Goal: Task Accomplishment & Management: Manage account settings

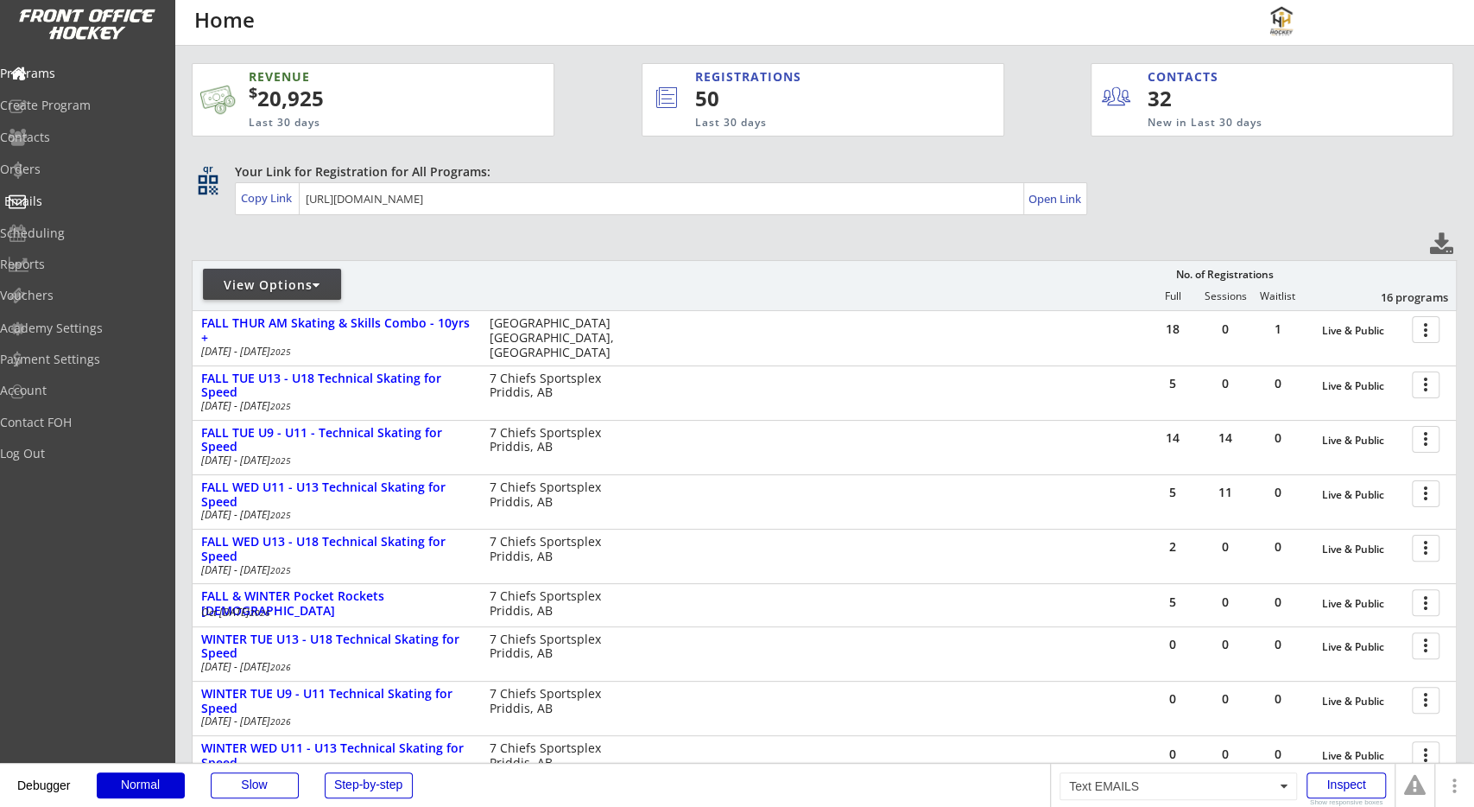
click at [99, 208] on div "Emails" at bounding box center [82, 202] width 164 height 30
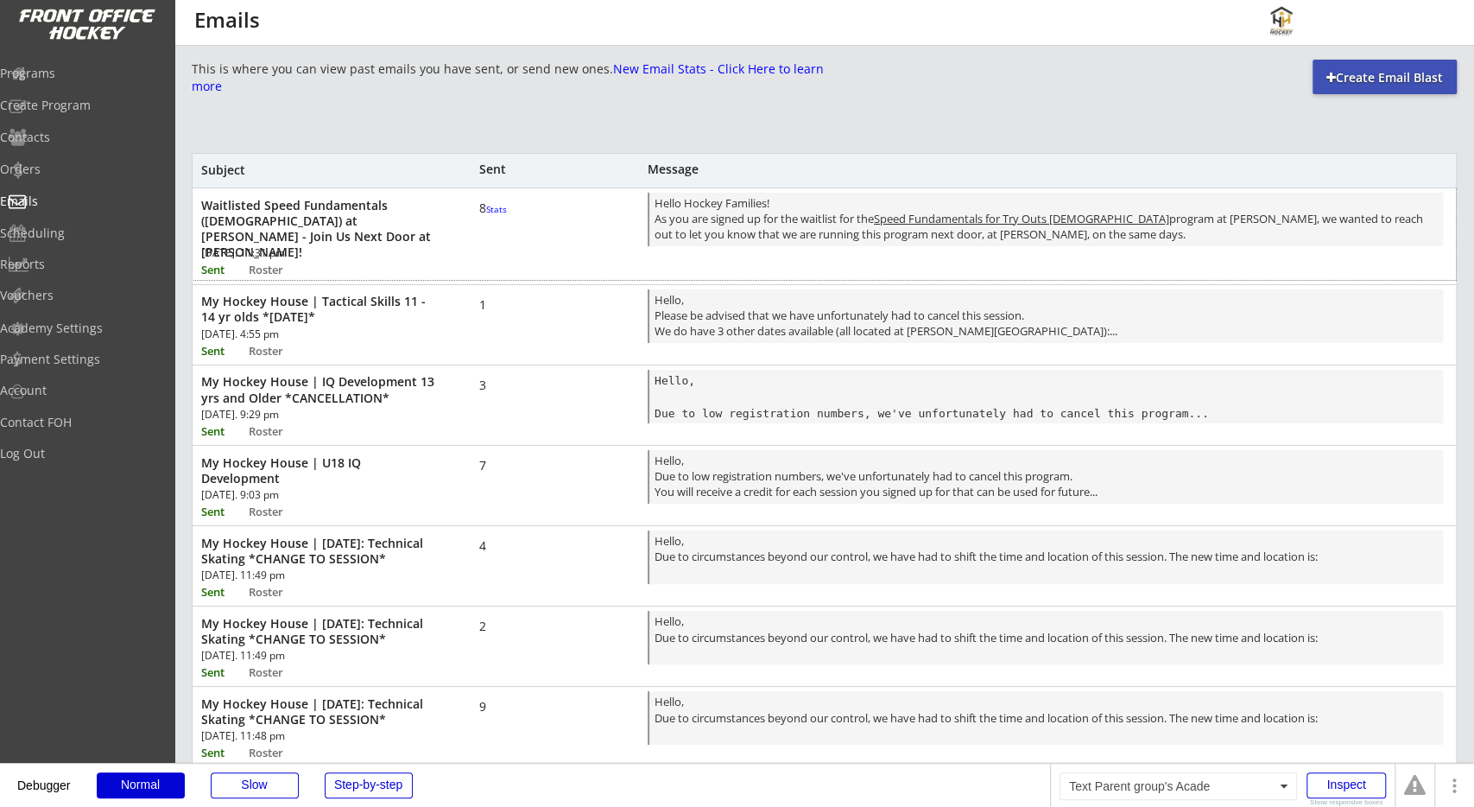
click at [490, 215] on font "Stats" at bounding box center [496, 209] width 21 height 12
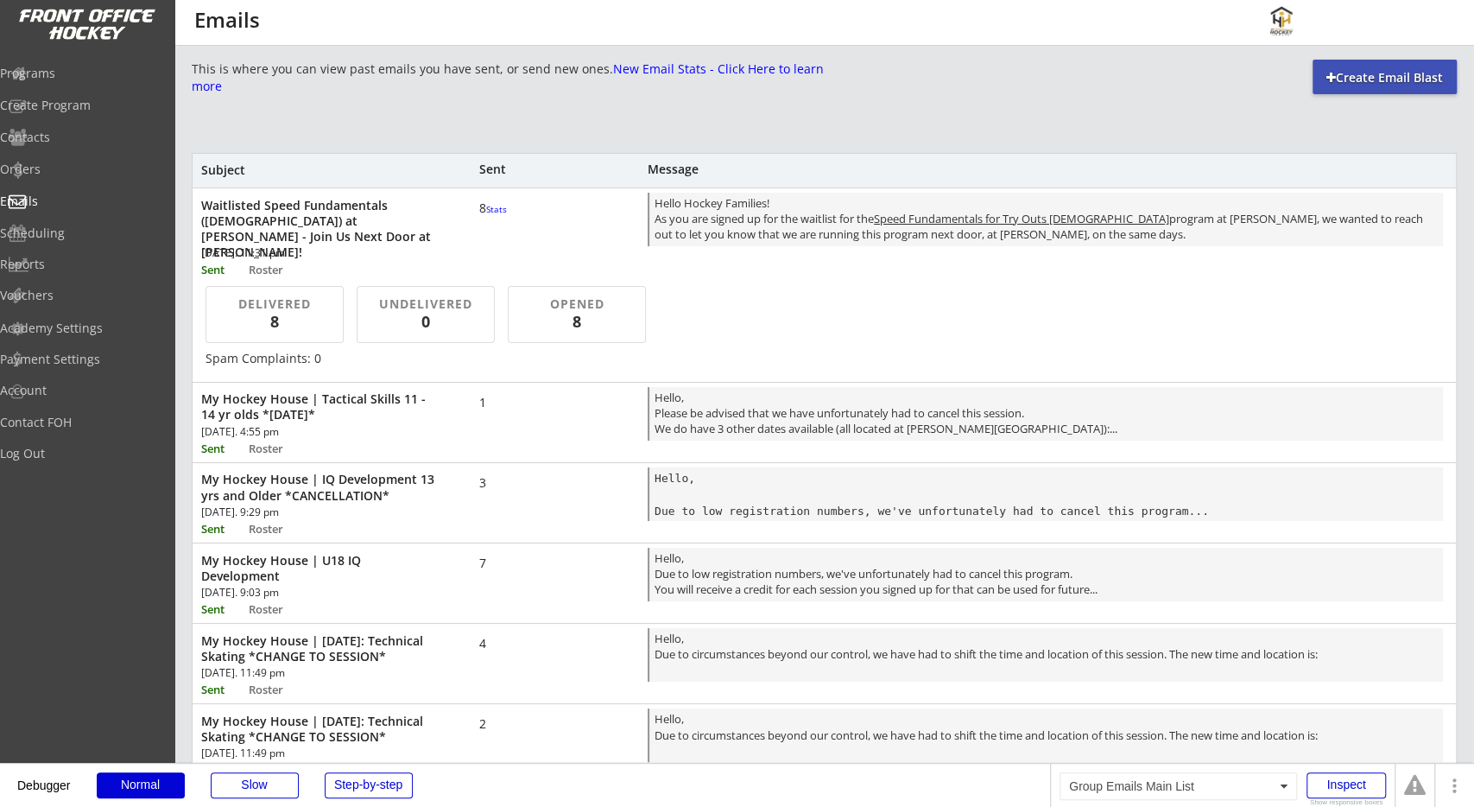
click at [595, 137] on div "This is where you can view past emails you have sent, or send new ones. New Ema…" at bounding box center [824, 621] width 1265 height 1122
click at [489, 215] on font "Stats" at bounding box center [496, 209] width 21 height 12
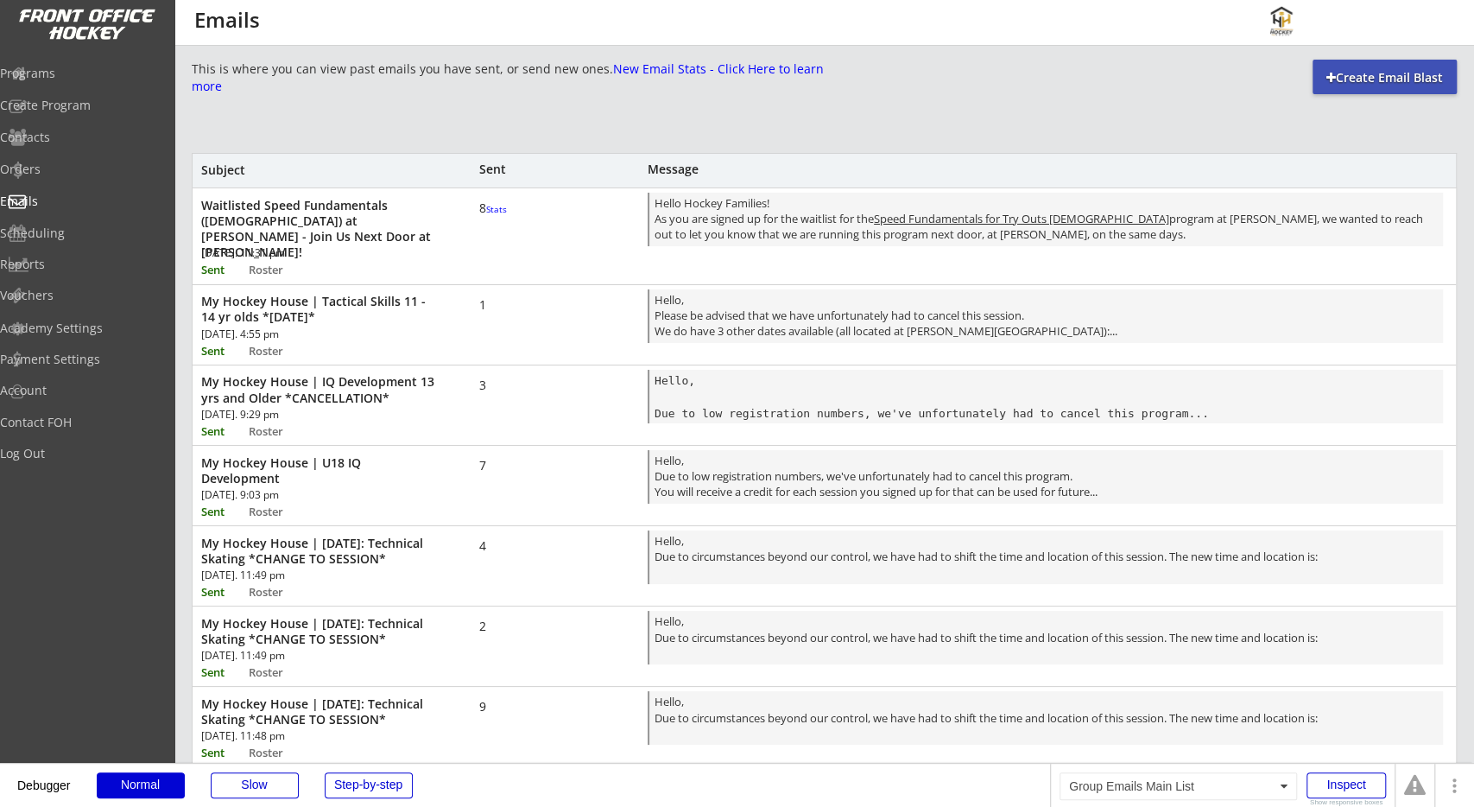
click at [547, 142] on div "This is where you can view past emails you have sent, or send new ones. New Ema…" at bounding box center [824, 621] width 1265 height 1122
click at [153, 174] on div "Orders" at bounding box center [81, 169] width 155 height 12
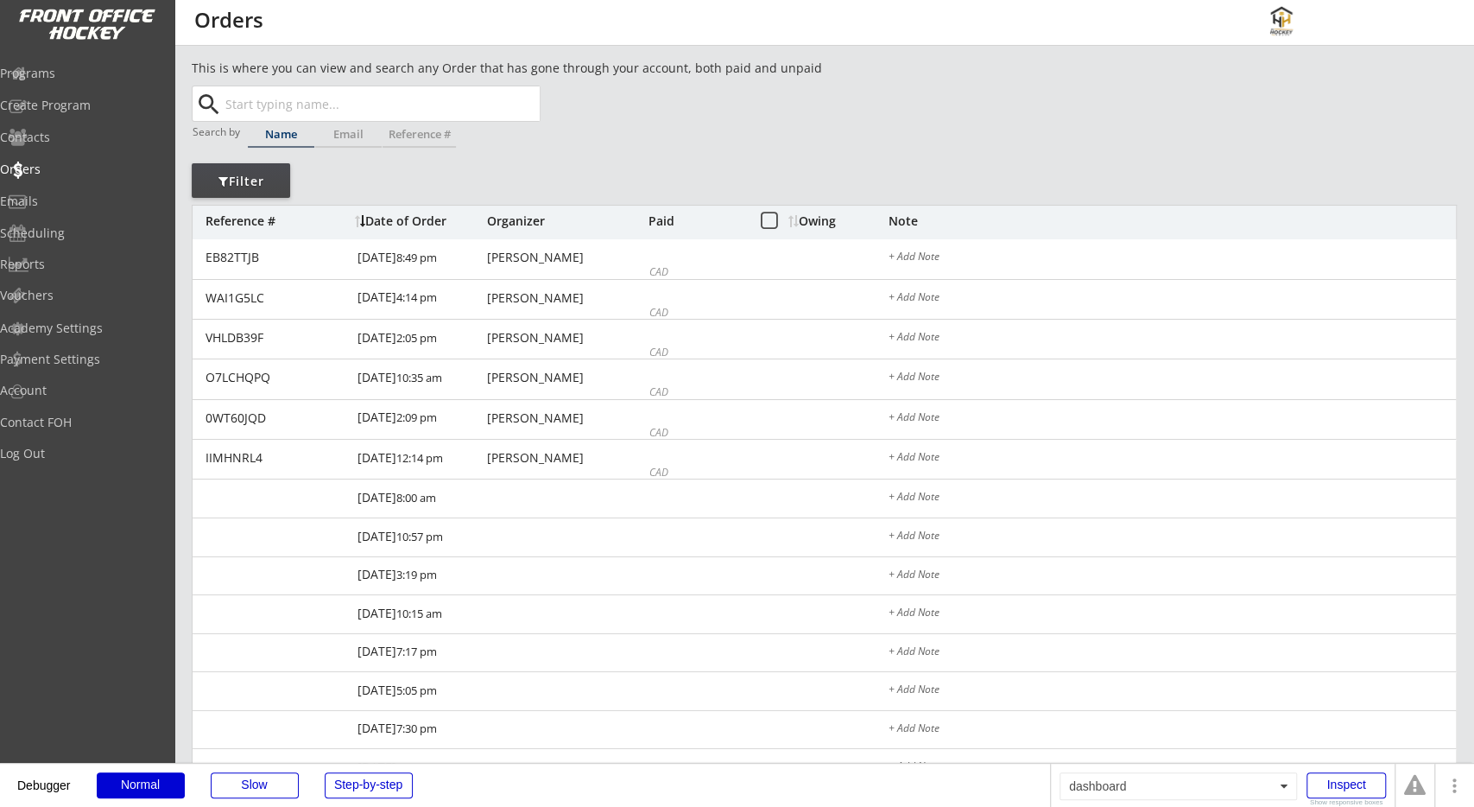
click at [719, 129] on div "This is where you can view and search any Order that has gone through your acco…" at bounding box center [824, 567] width 1265 height 1016
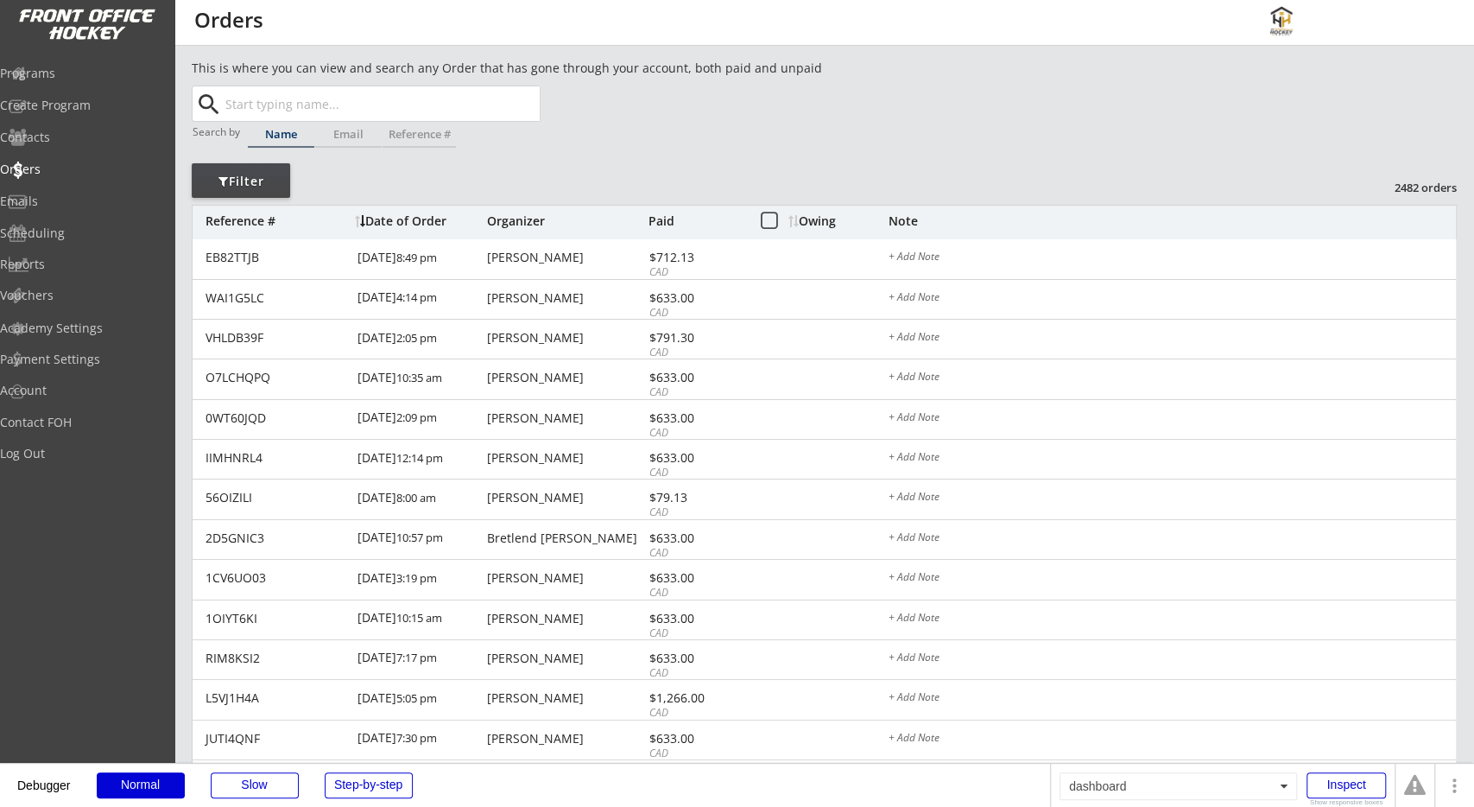
click at [595, 187] on div "This is where you can view and search any Order that has gone through your acco…" at bounding box center [824, 578] width 1265 height 1038
click at [624, 177] on div "This is where you can view and search any Order that has gone through your acco…" at bounding box center [824, 699] width 1265 height 1280
click at [85, 73] on div "Programs" at bounding box center [81, 73] width 155 height 12
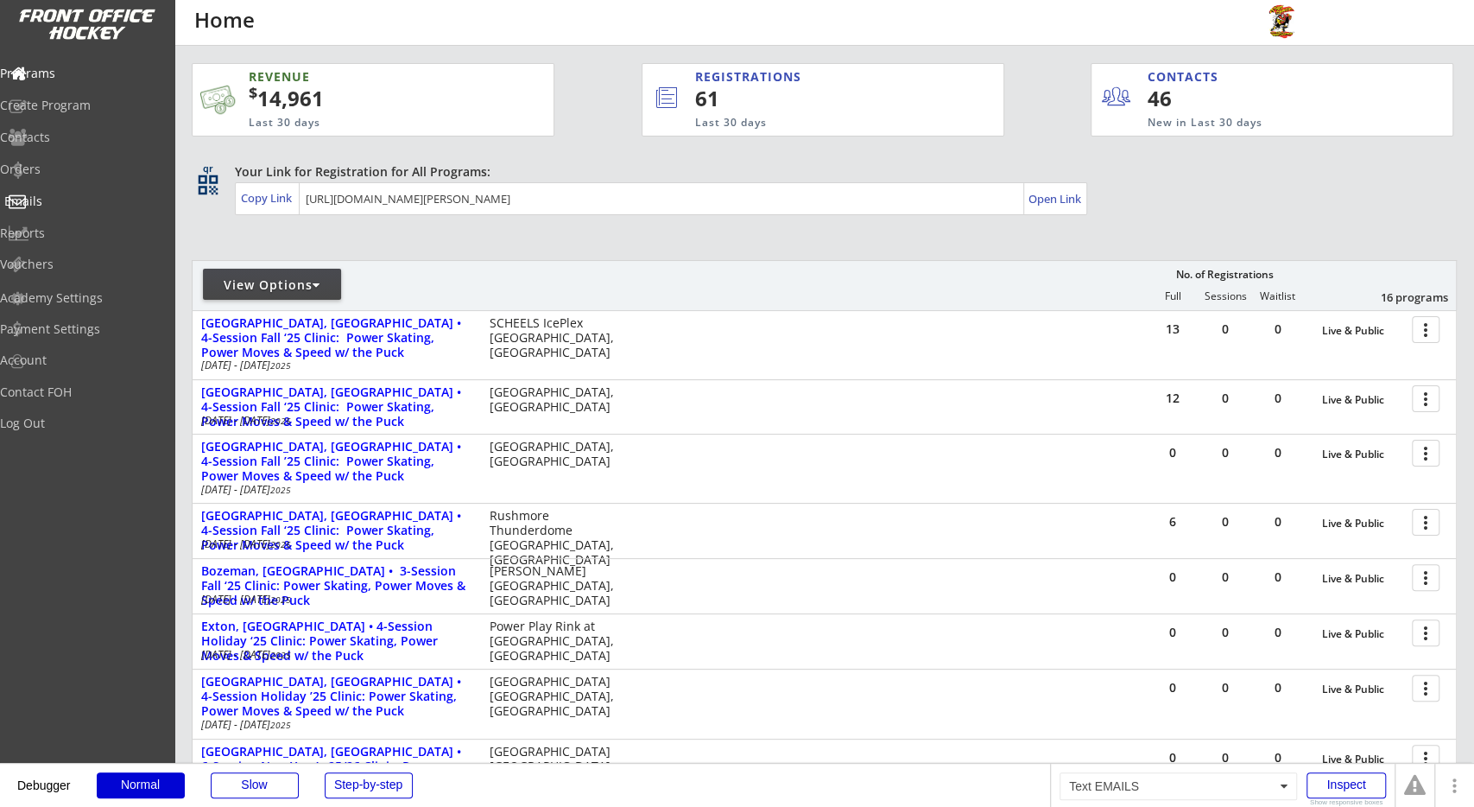
click at [83, 201] on div "Emails" at bounding box center [81, 201] width 155 height 12
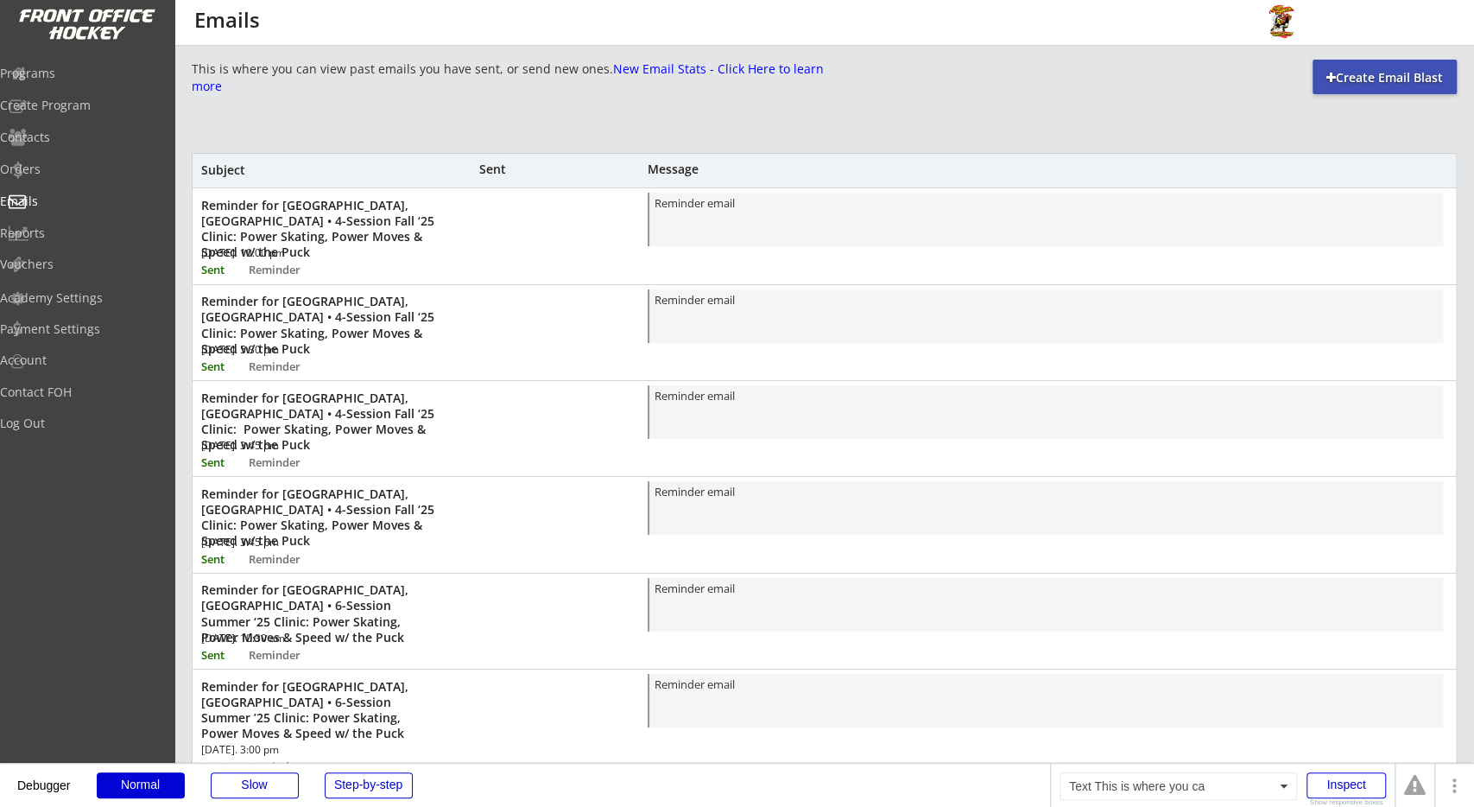
click at [412, 89] on font "New Email Stats - Click Here to learn more" at bounding box center [510, 77] width 636 height 34
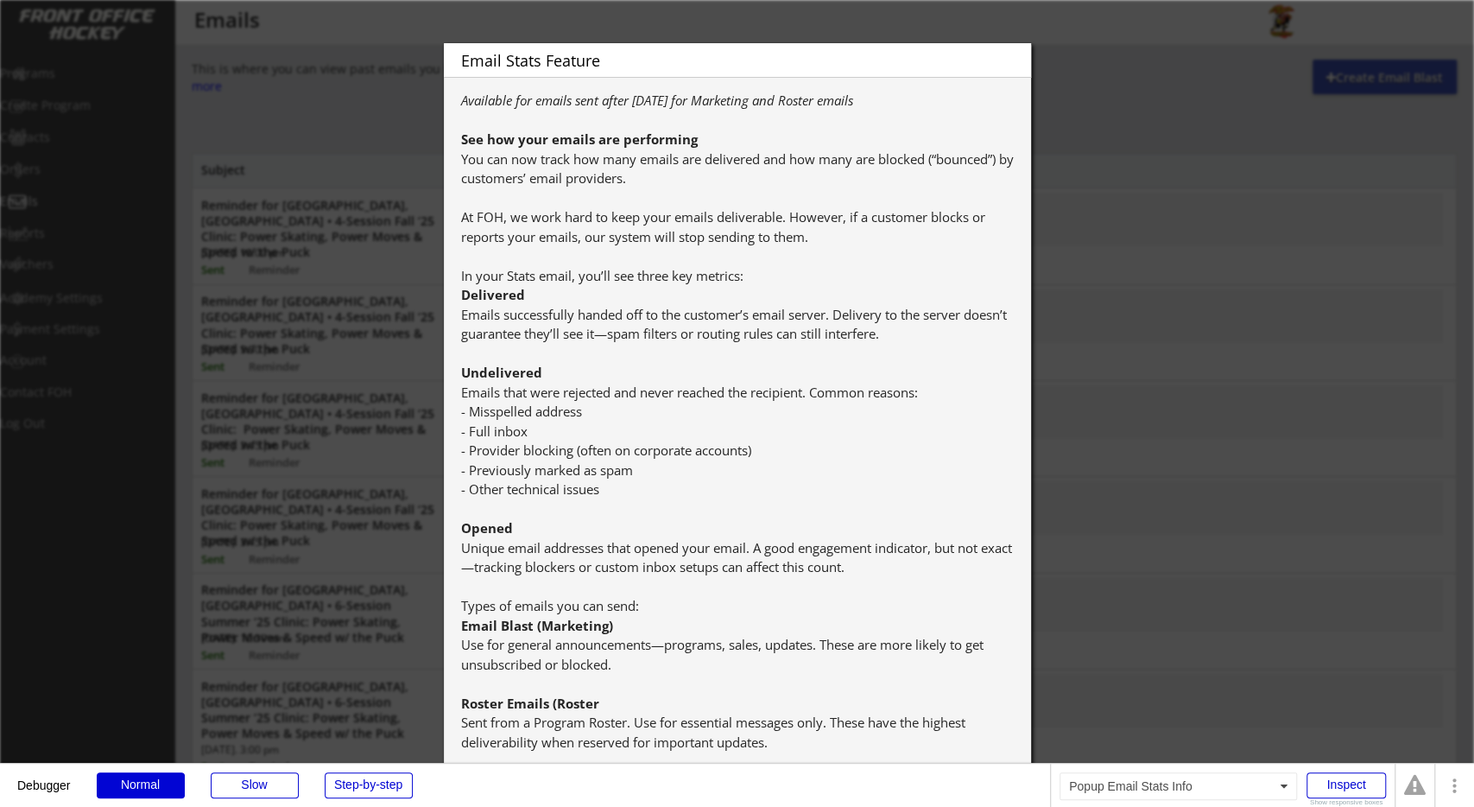
click at [1122, 301] on div at bounding box center [737, 403] width 1474 height 807
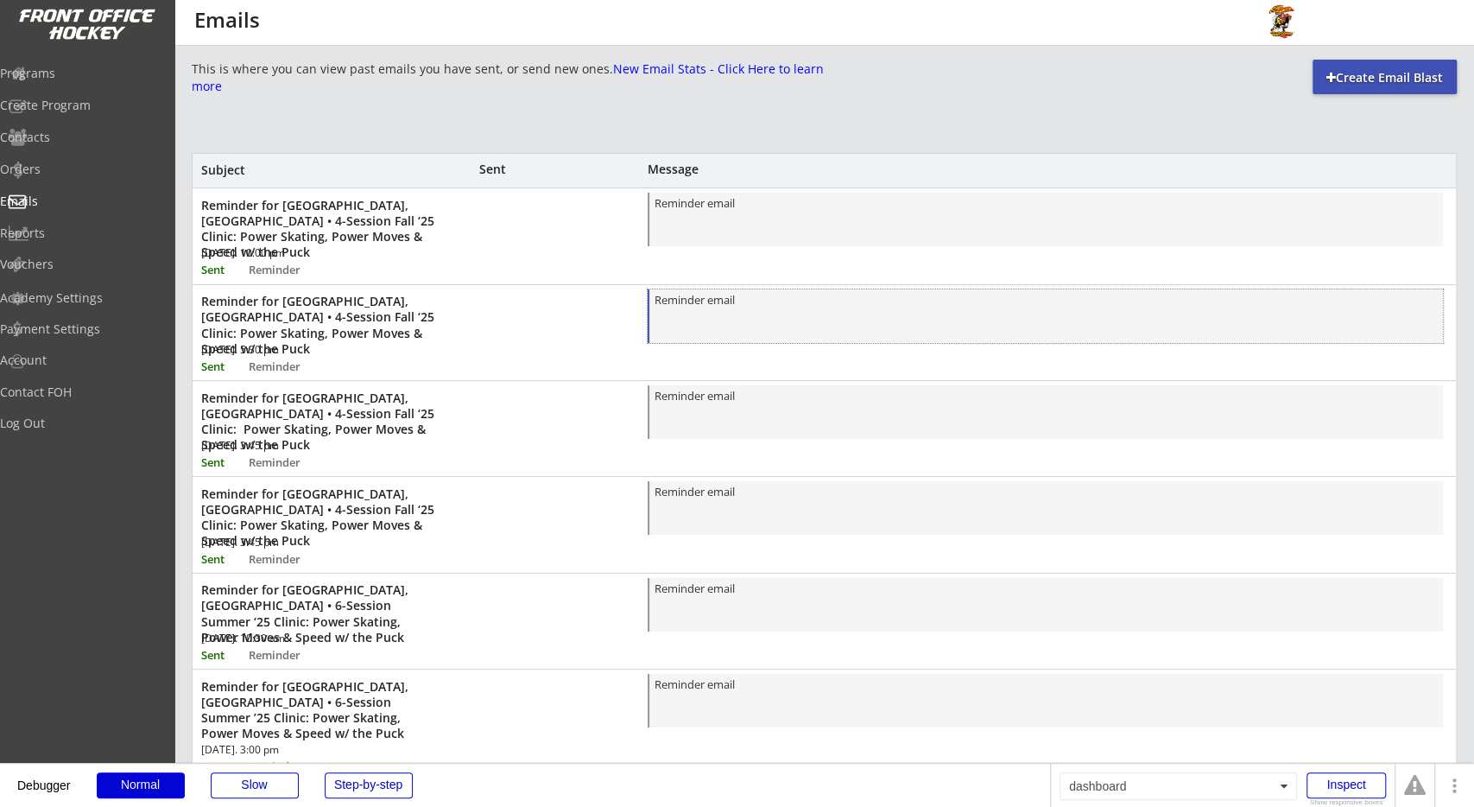
click at [937, 319] on div "Reminder email" at bounding box center [1046, 317] width 783 height 51
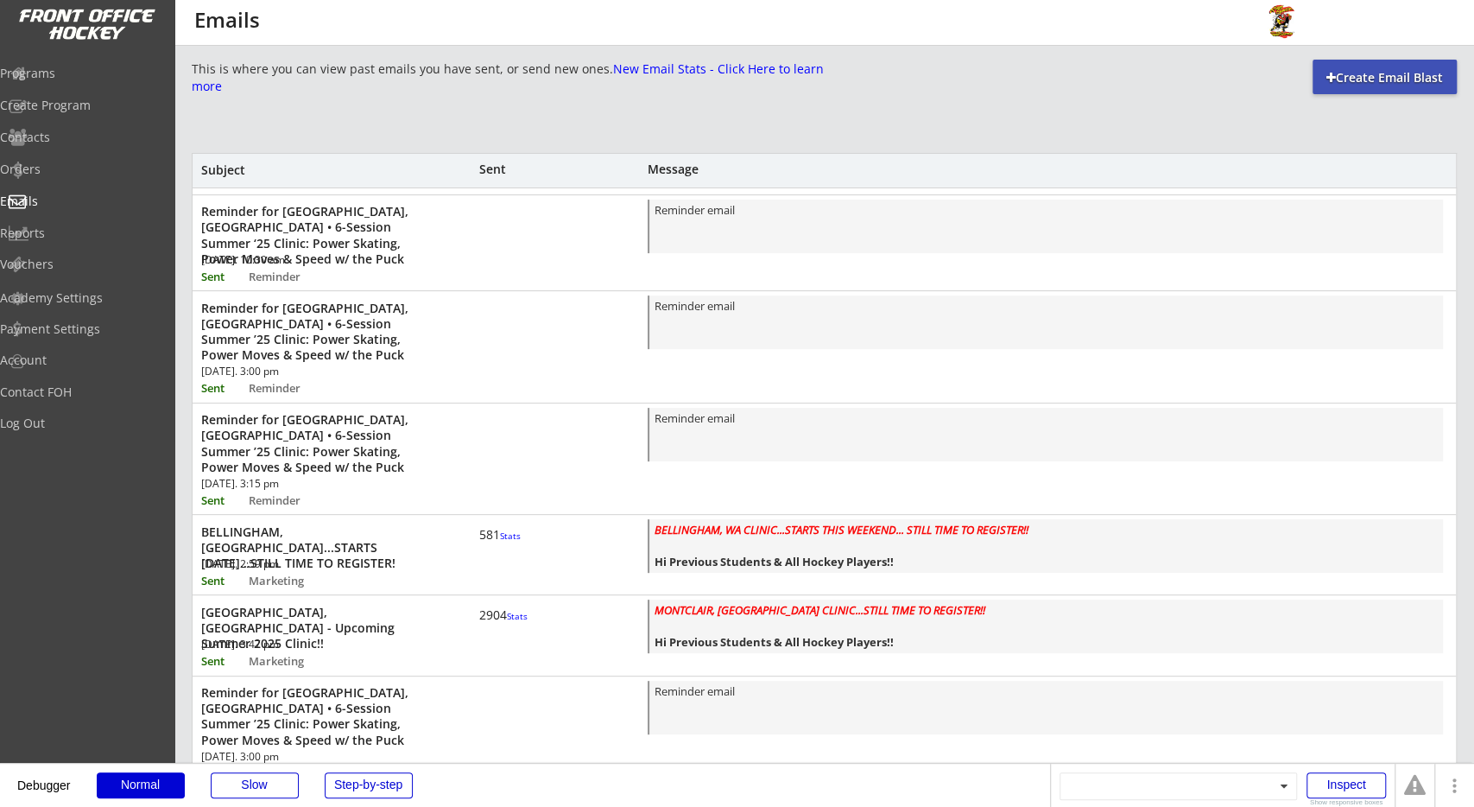
scroll to position [362, 0]
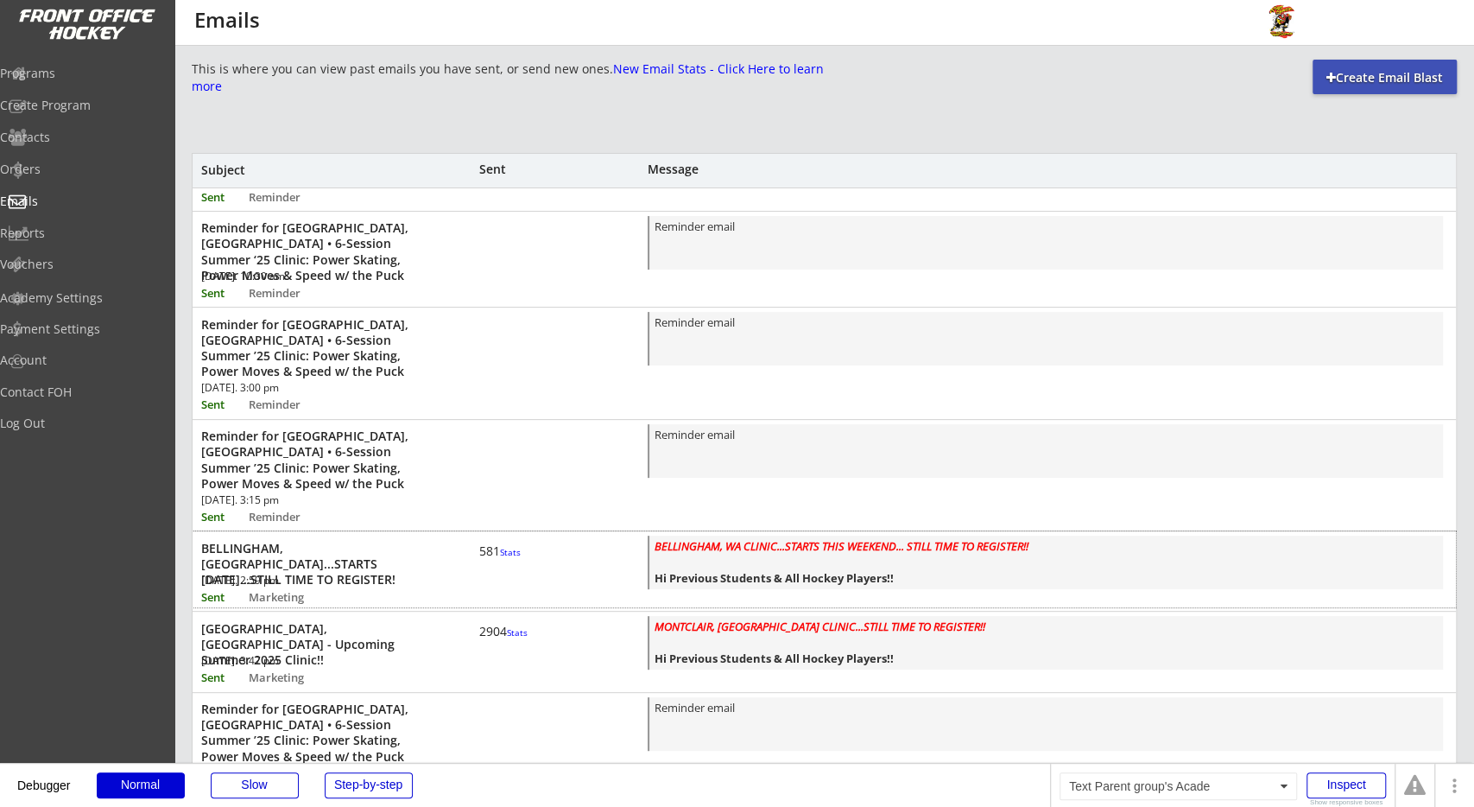
click at [500, 558] on font "Stats" at bounding box center [510, 552] width 21 height 12
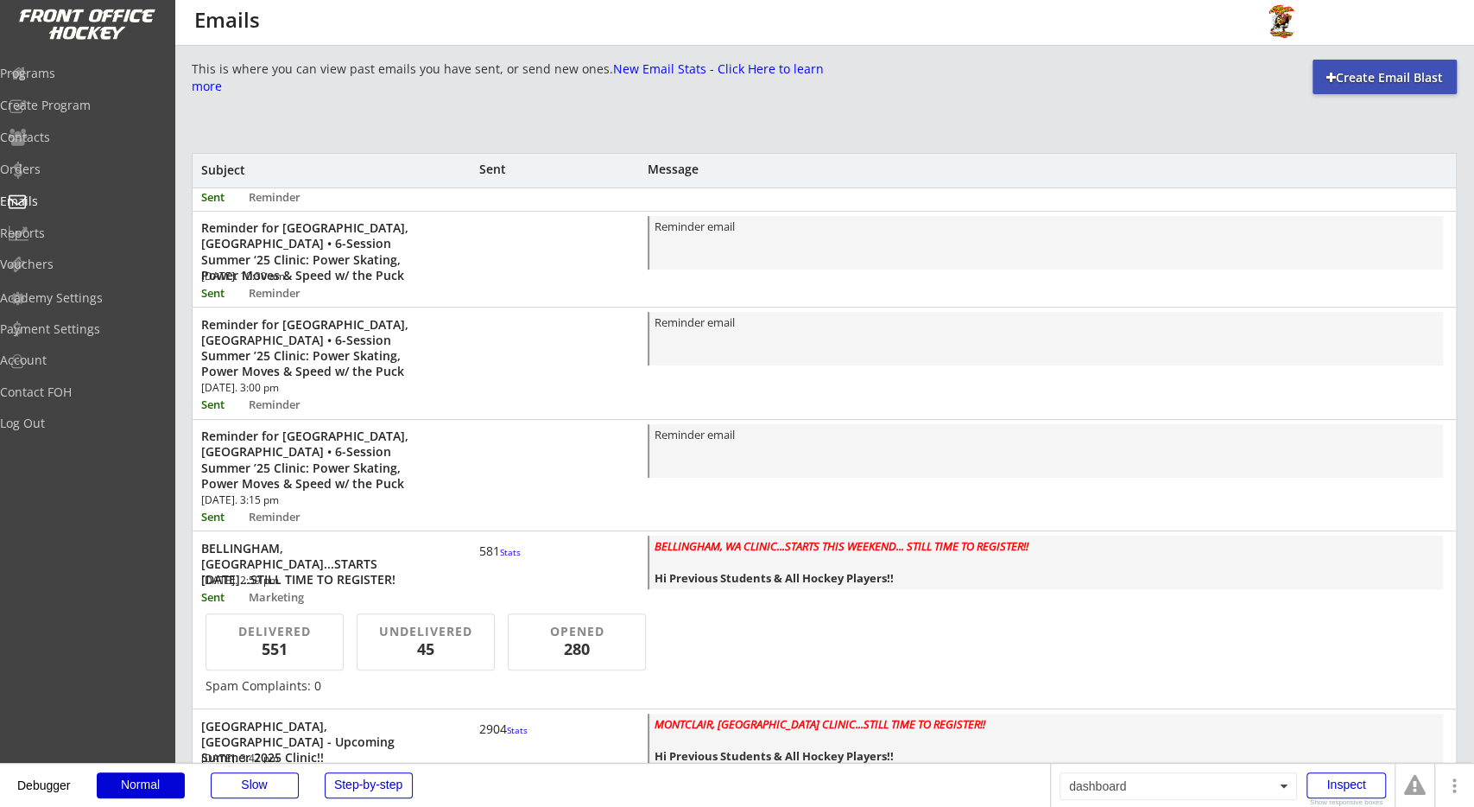
click at [500, 558] on font "Stats" at bounding box center [510, 552] width 21 height 12
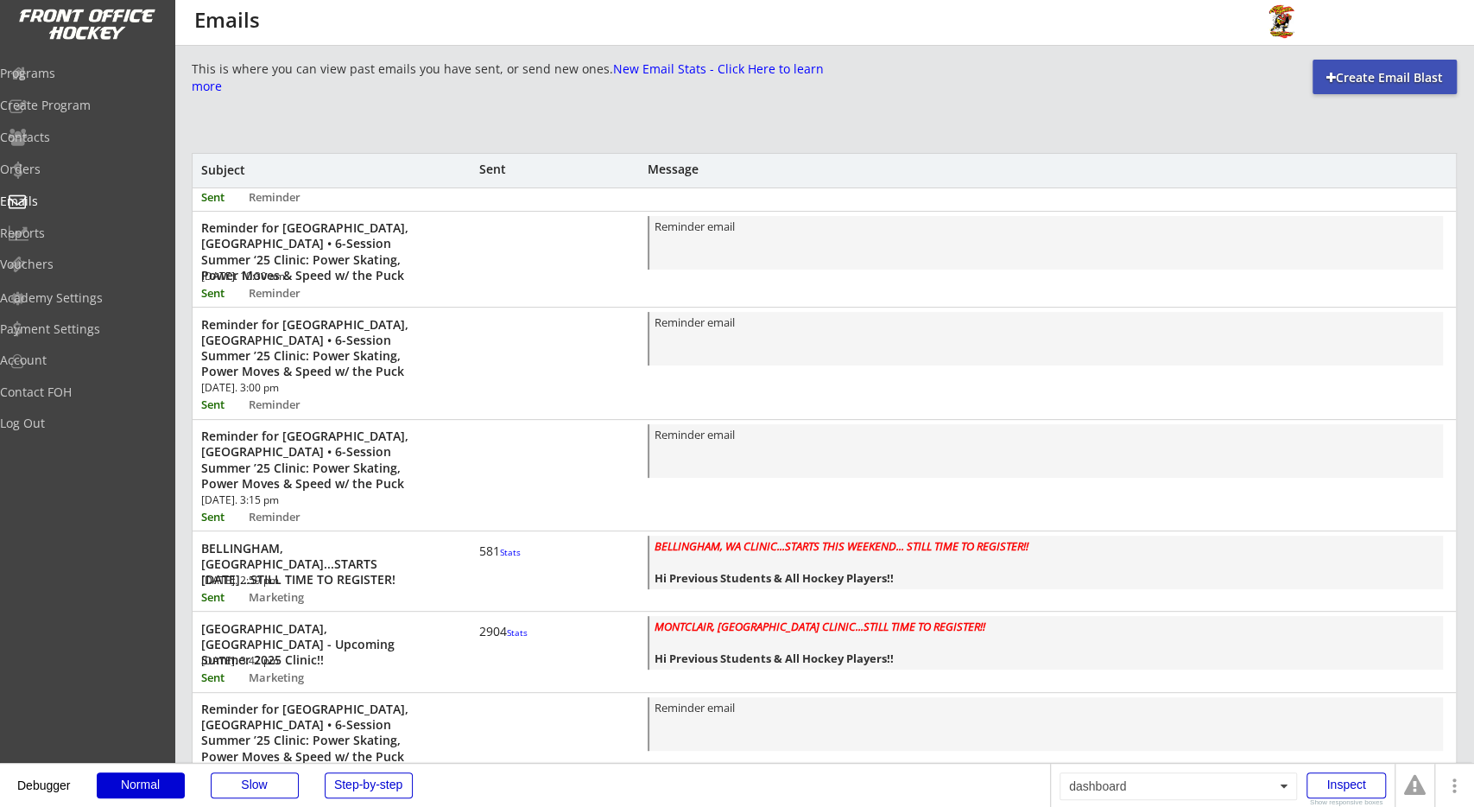
click at [500, 558] on font "Stats" at bounding box center [510, 552] width 21 height 12
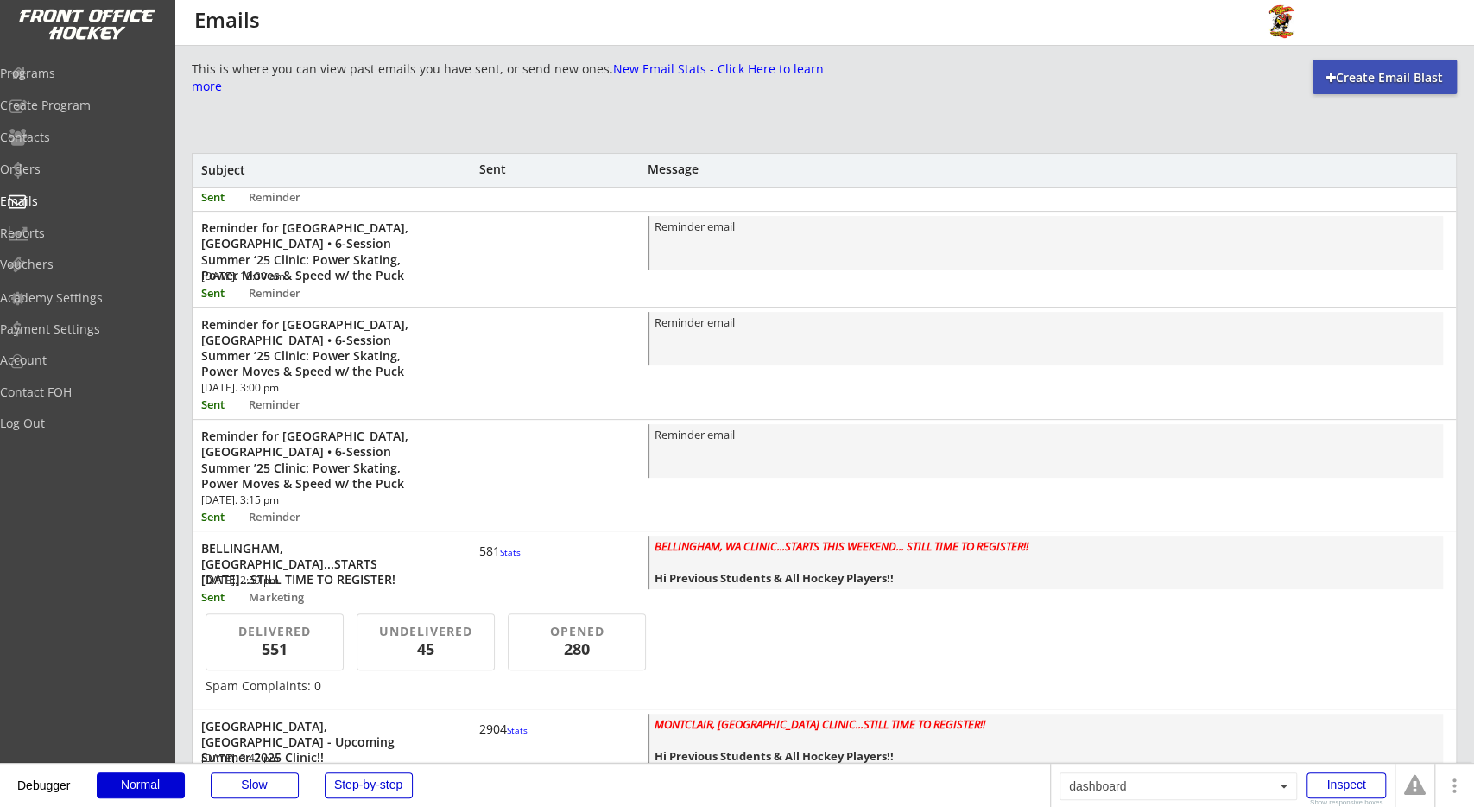
click at [500, 558] on font "Stats" at bounding box center [510, 552] width 21 height 12
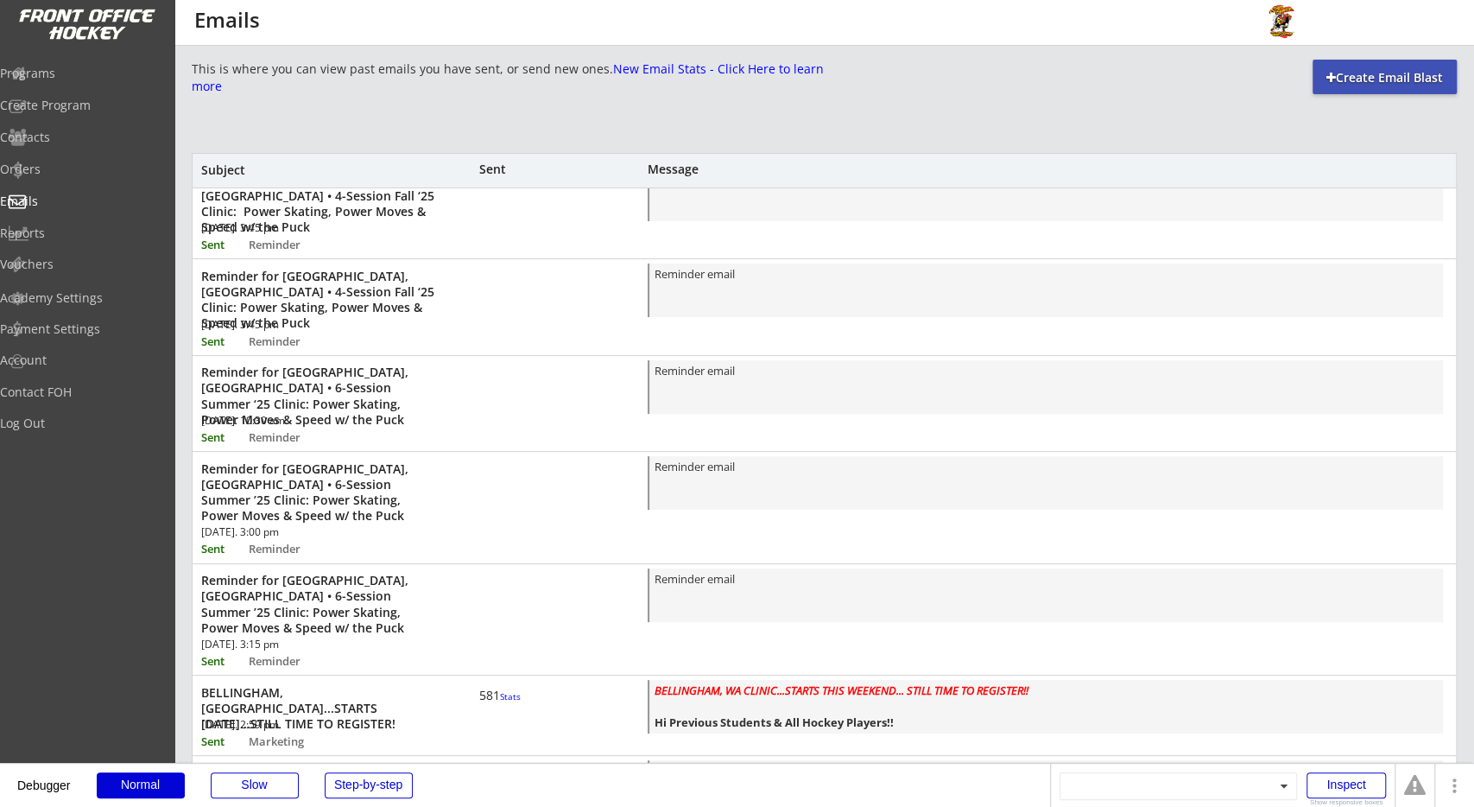
scroll to position [0, 0]
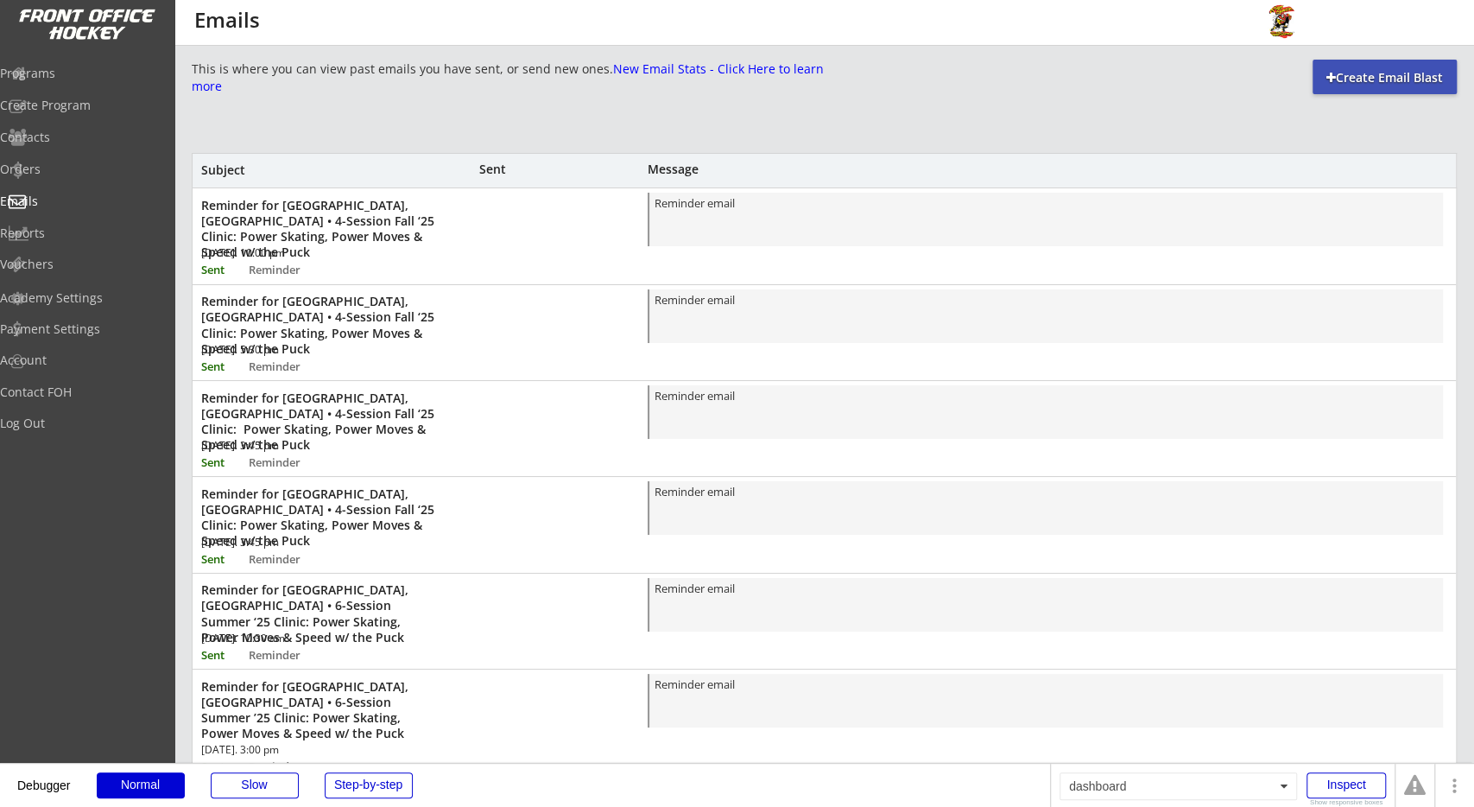
click at [490, 115] on div "This is where you can view past emails you have sent, or send new ones. New Ema…" at bounding box center [824, 621] width 1265 height 1122
click at [79, 186] on div "Orders" at bounding box center [82, 170] width 164 height 30
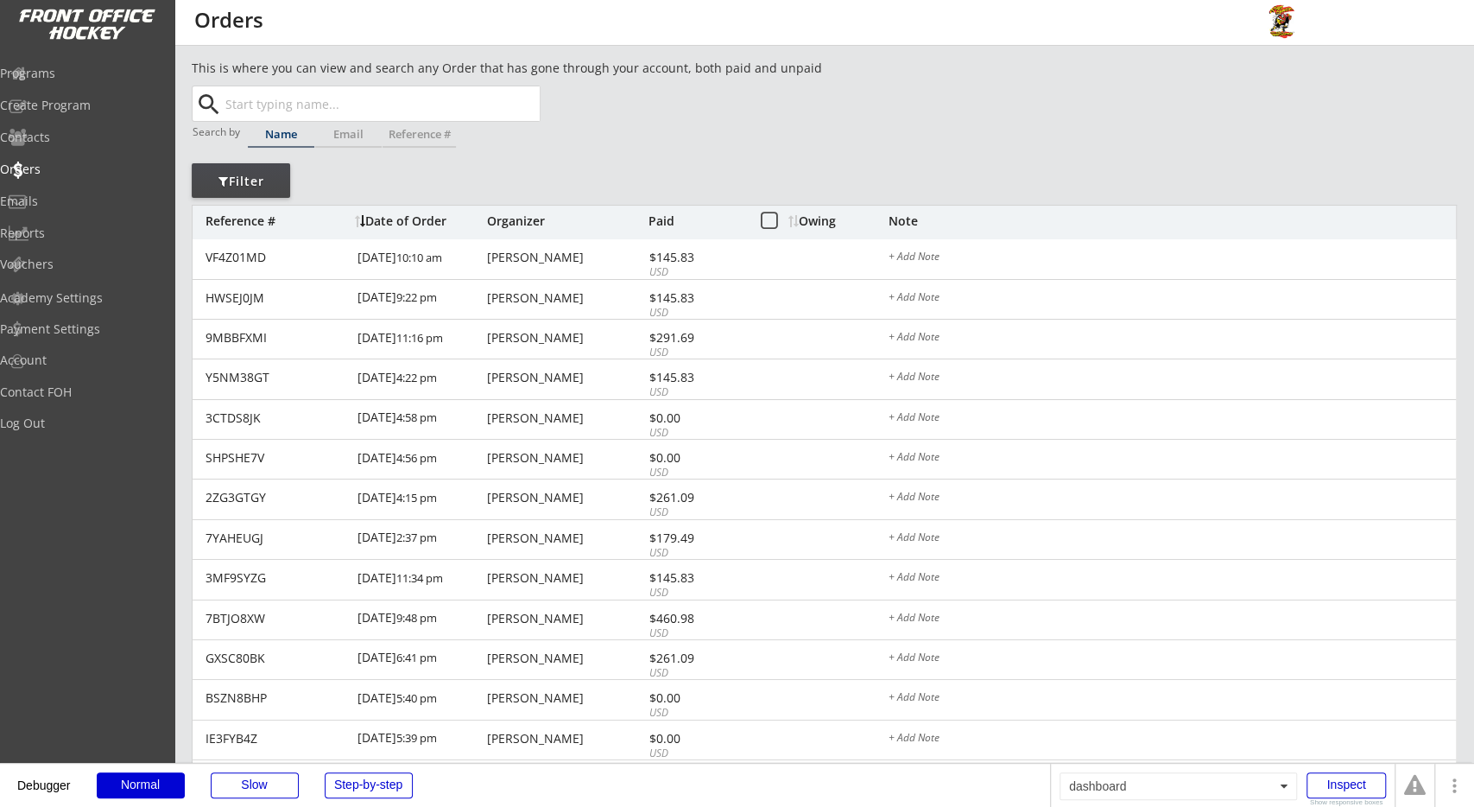
click at [610, 133] on div "This is where you can view and search any Order that has gone through your acco…" at bounding box center [824, 574] width 1265 height 1030
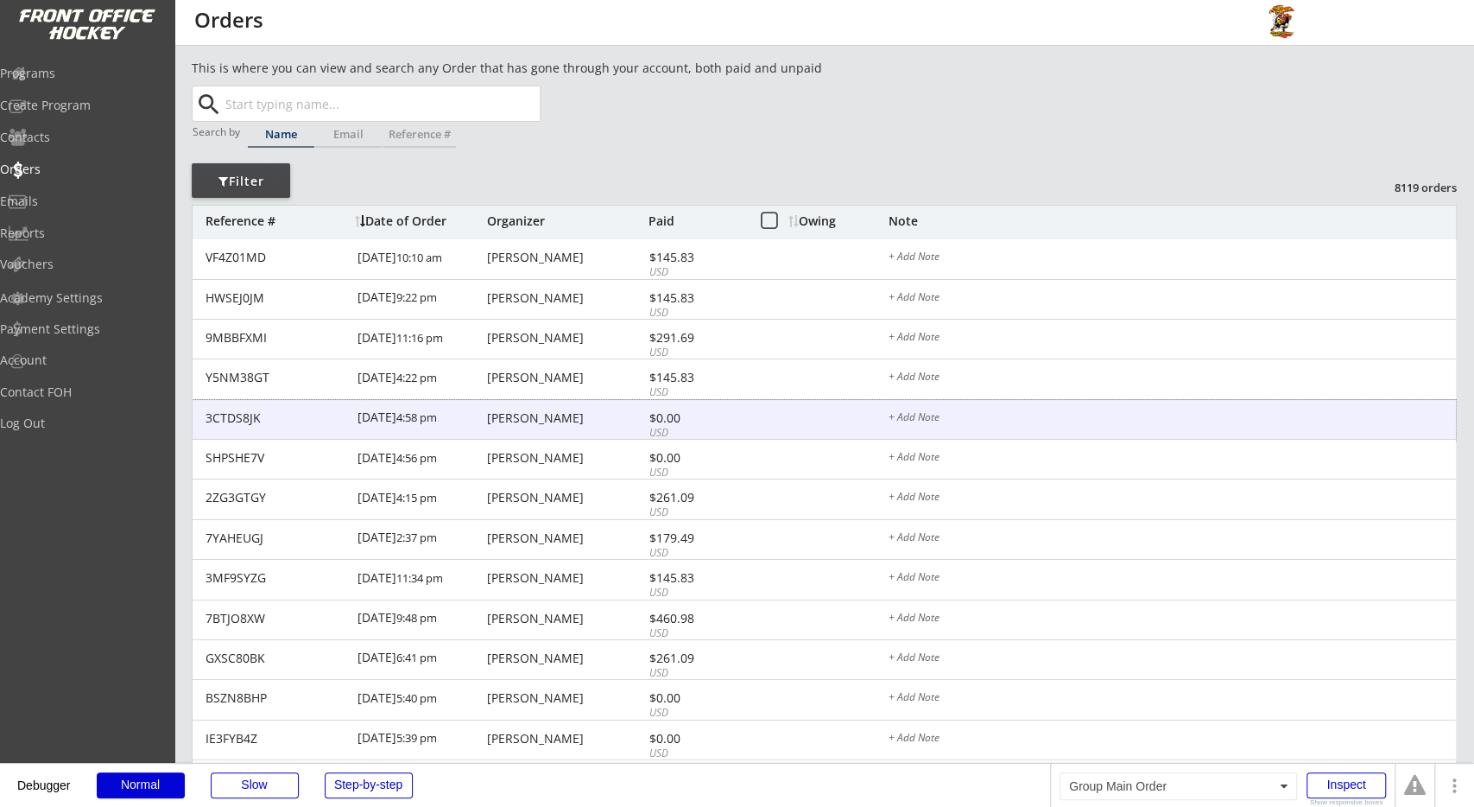
click at [712, 408] on div "3CTDS8JK 9/10/25 4:58 pm Jason Smith $0.00 USD + Add Note" at bounding box center [824, 420] width 1263 height 41
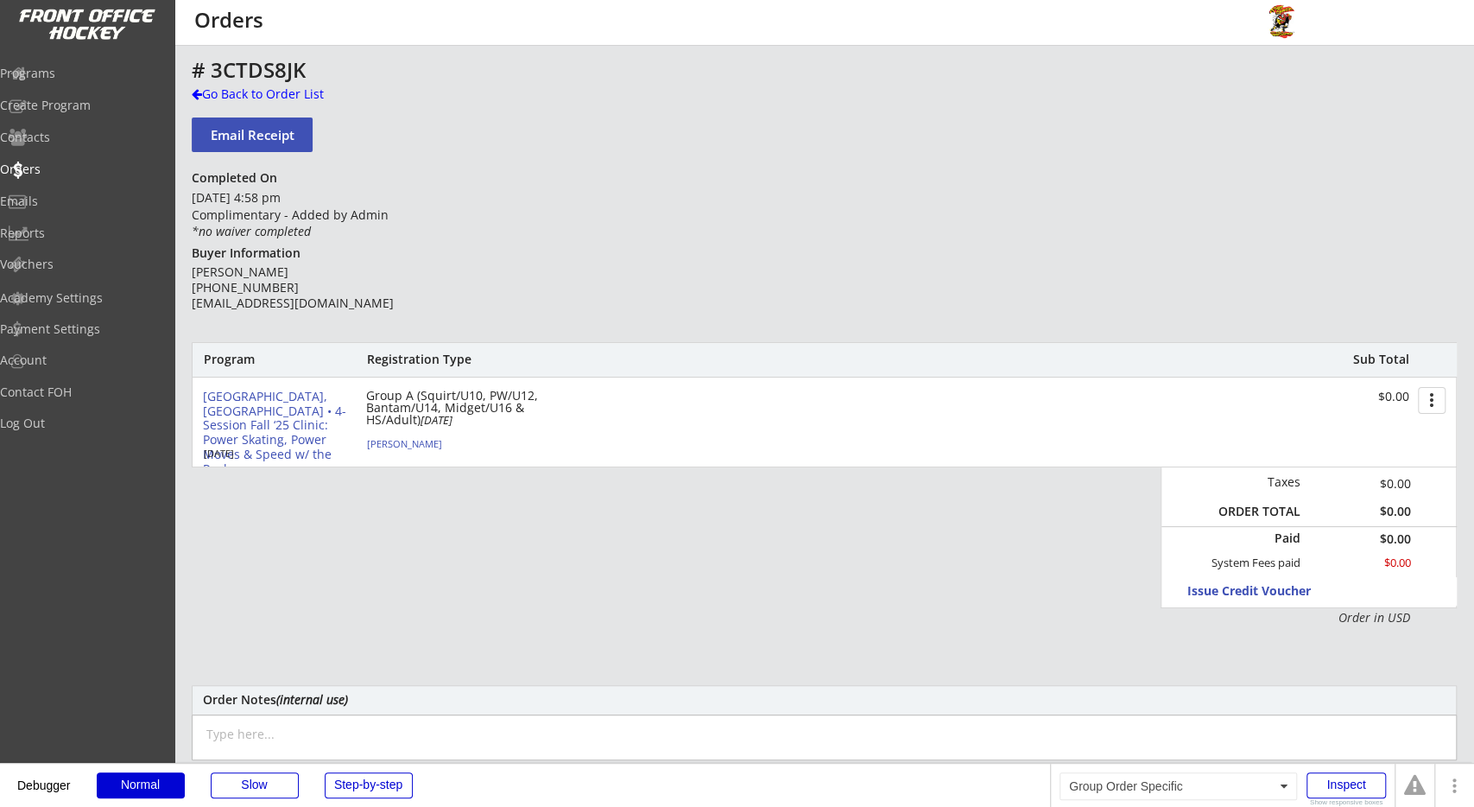
click at [622, 313] on div "# 3CTDS8JK Go Back to Order List Email Receipt Completed On September 10th, 202…" at bounding box center [824, 579] width 1265 height 1040
click at [251, 85] on div "# 3CTDS8JK Go Back to Order List Email Receipt Completed On September 10th, 202…" at bounding box center [824, 579] width 1265 height 1040
click at [331, 98] on div "Go Back to Order List" at bounding box center [281, 93] width 178 height 17
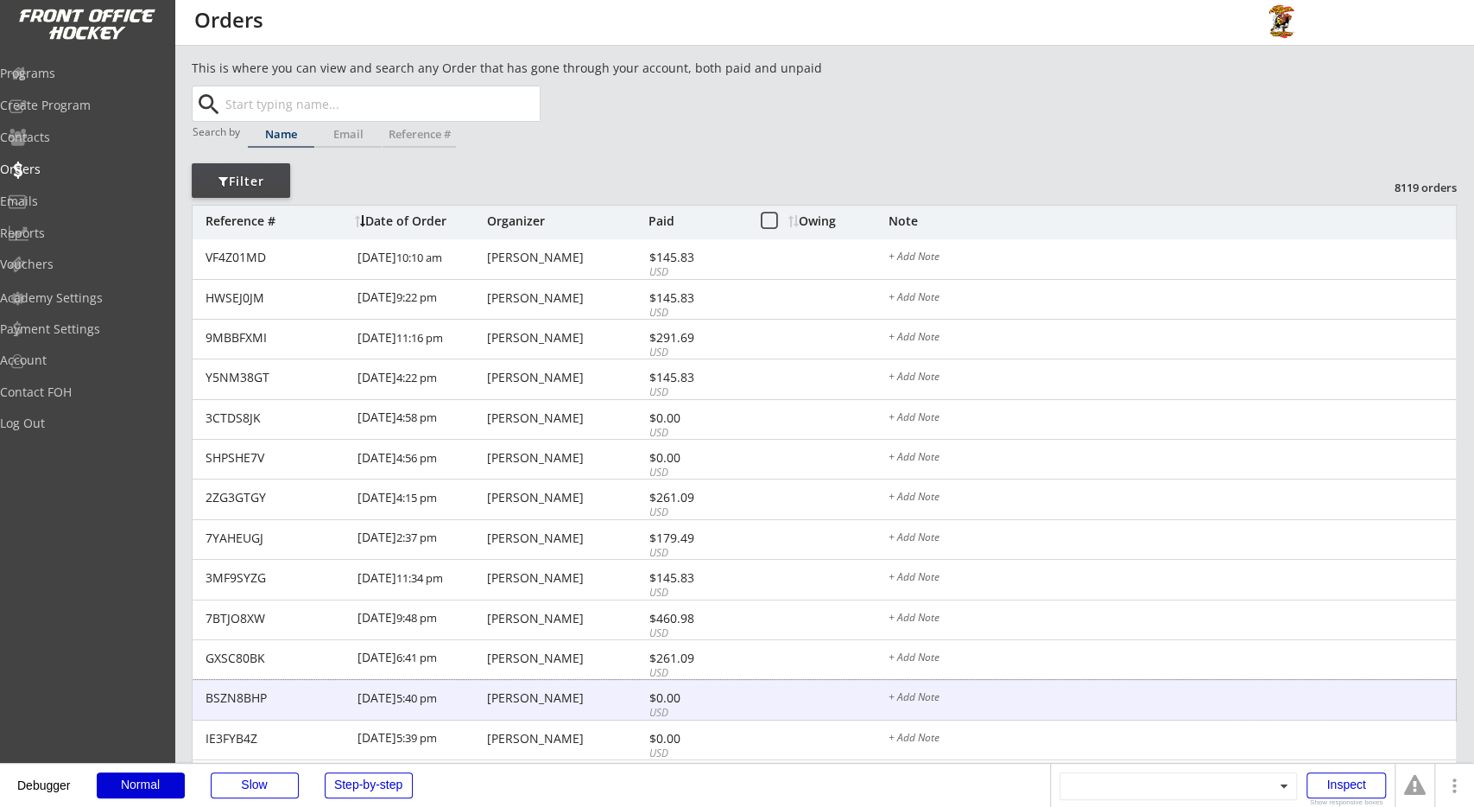
click at [467, 695] on div "9/09/25 5:40 pm" at bounding box center [419, 699] width 125 height 39
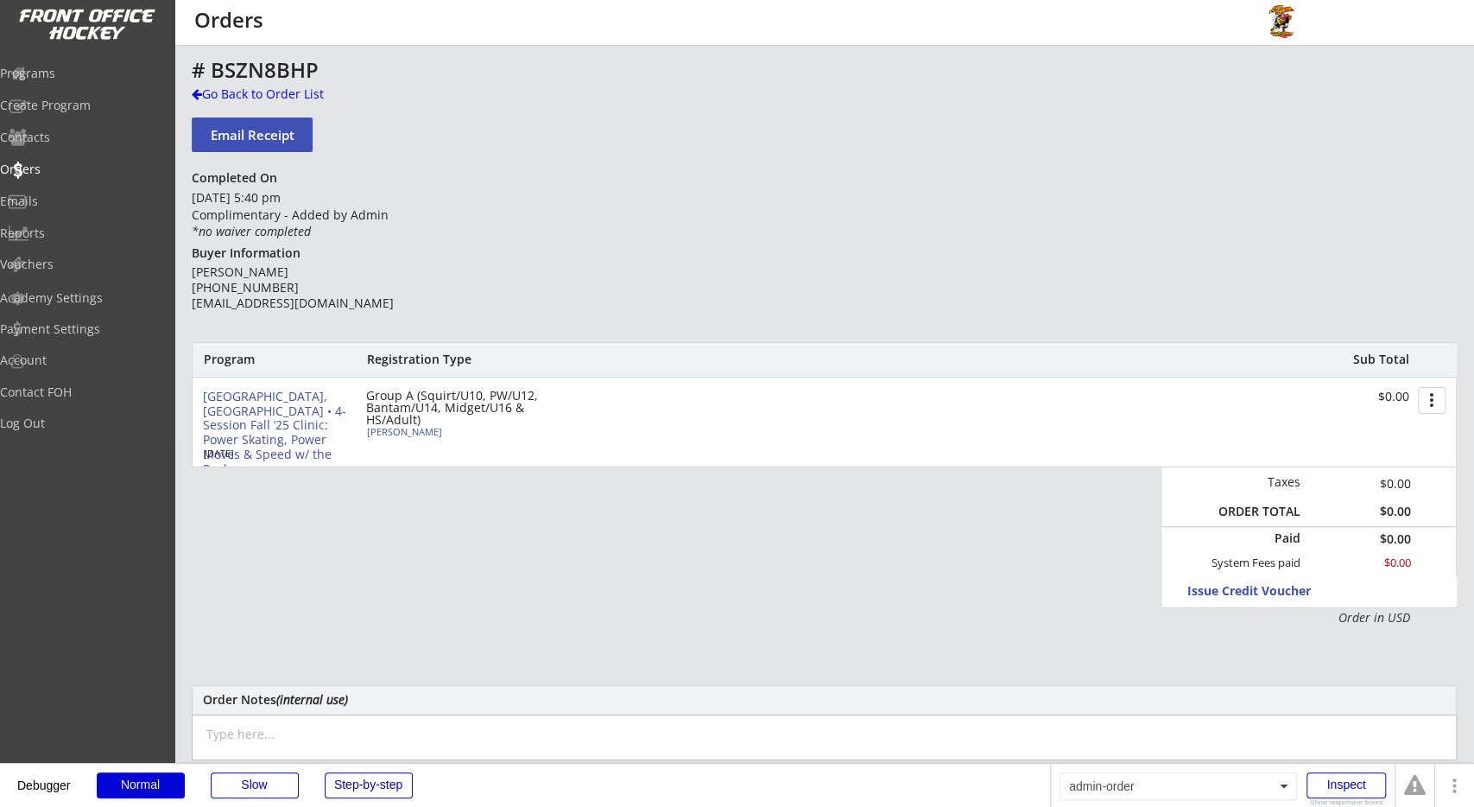
click at [453, 573] on div "Program Registration Type Sub Total Milwaukee, WI • 4-Session Fall ‘25 Clinic: …" at bounding box center [824, 484] width 1265 height 284
click at [284, 98] on div "Go Back to Order List" at bounding box center [281, 93] width 178 height 17
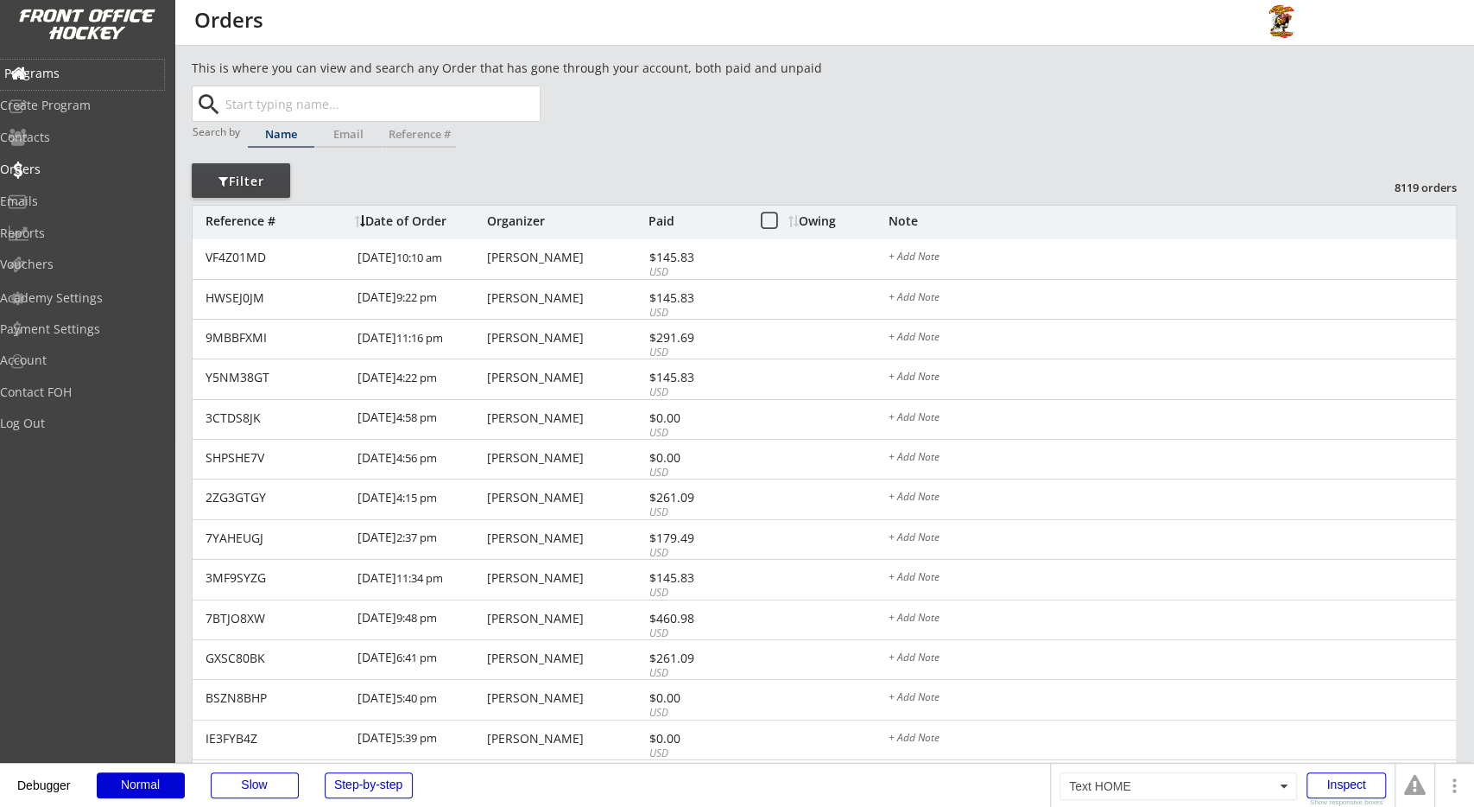
click at [98, 74] on div "Programs" at bounding box center [81, 73] width 155 height 12
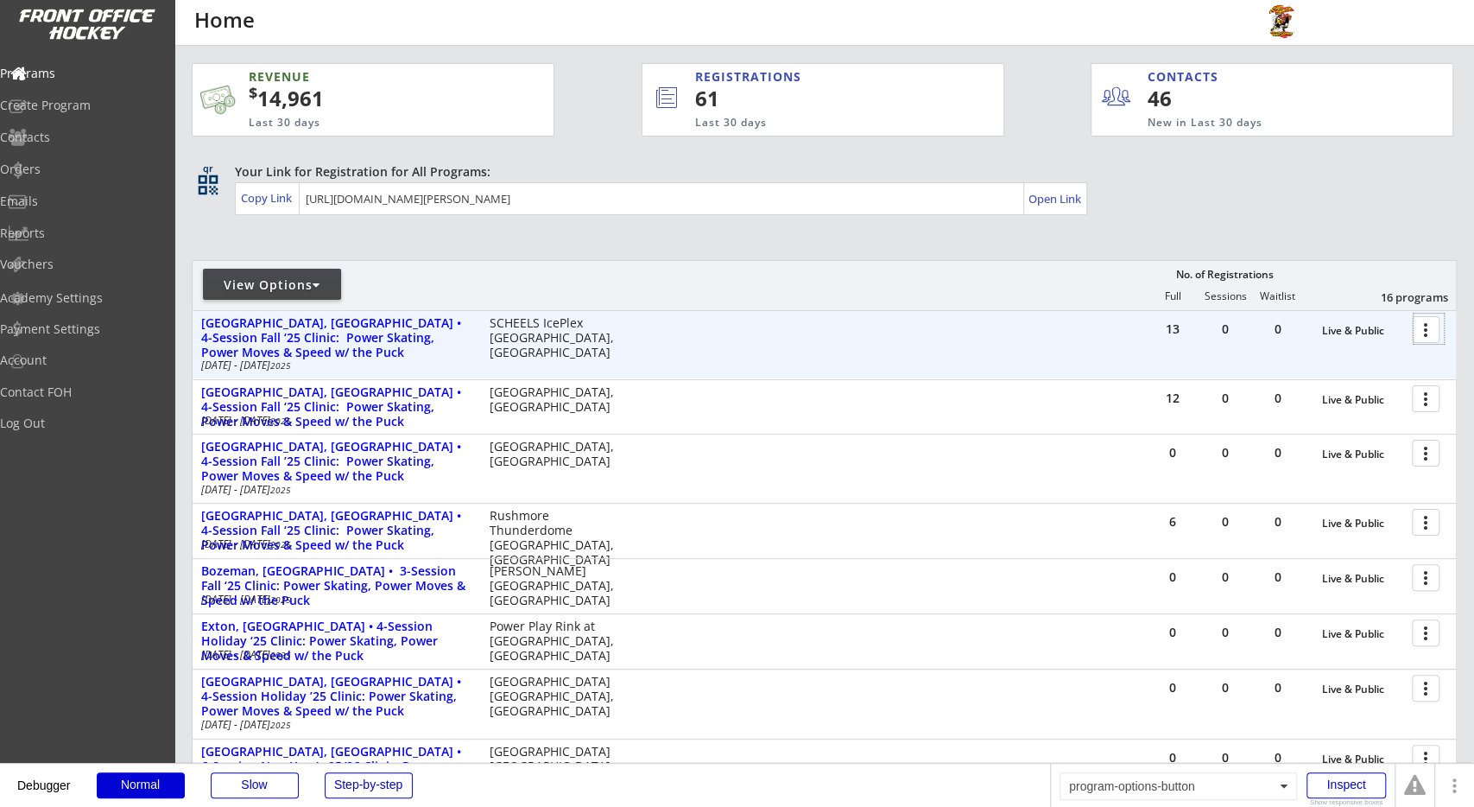
click at [1432, 327] on div at bounding box center [1429, 328] width 30 height 30
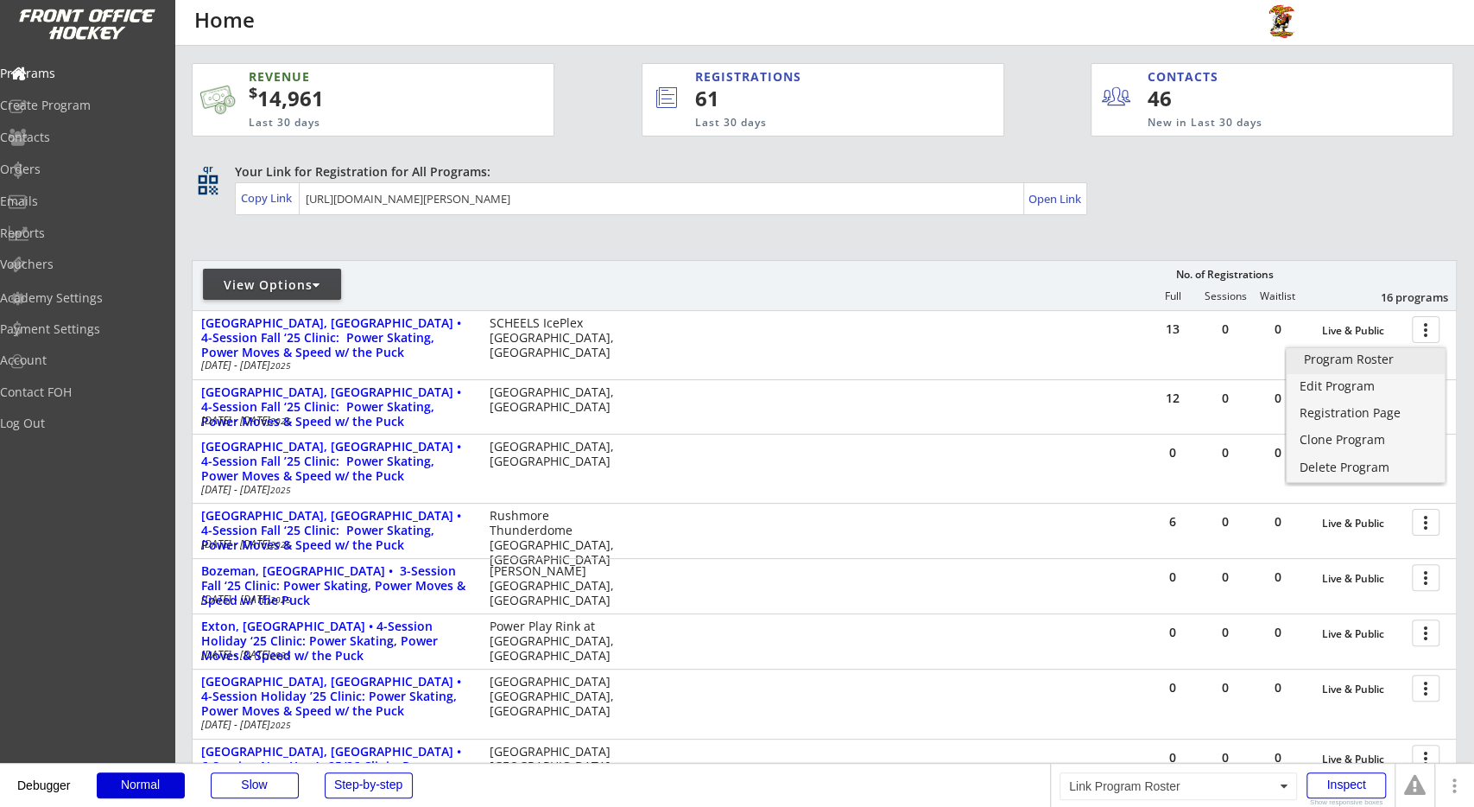
click at [1370, 364] on div "Program Roster" at bounding box center [1366, 359] width 124 height 12
